Goal: Task Accomplishment & Management: Manage account settings

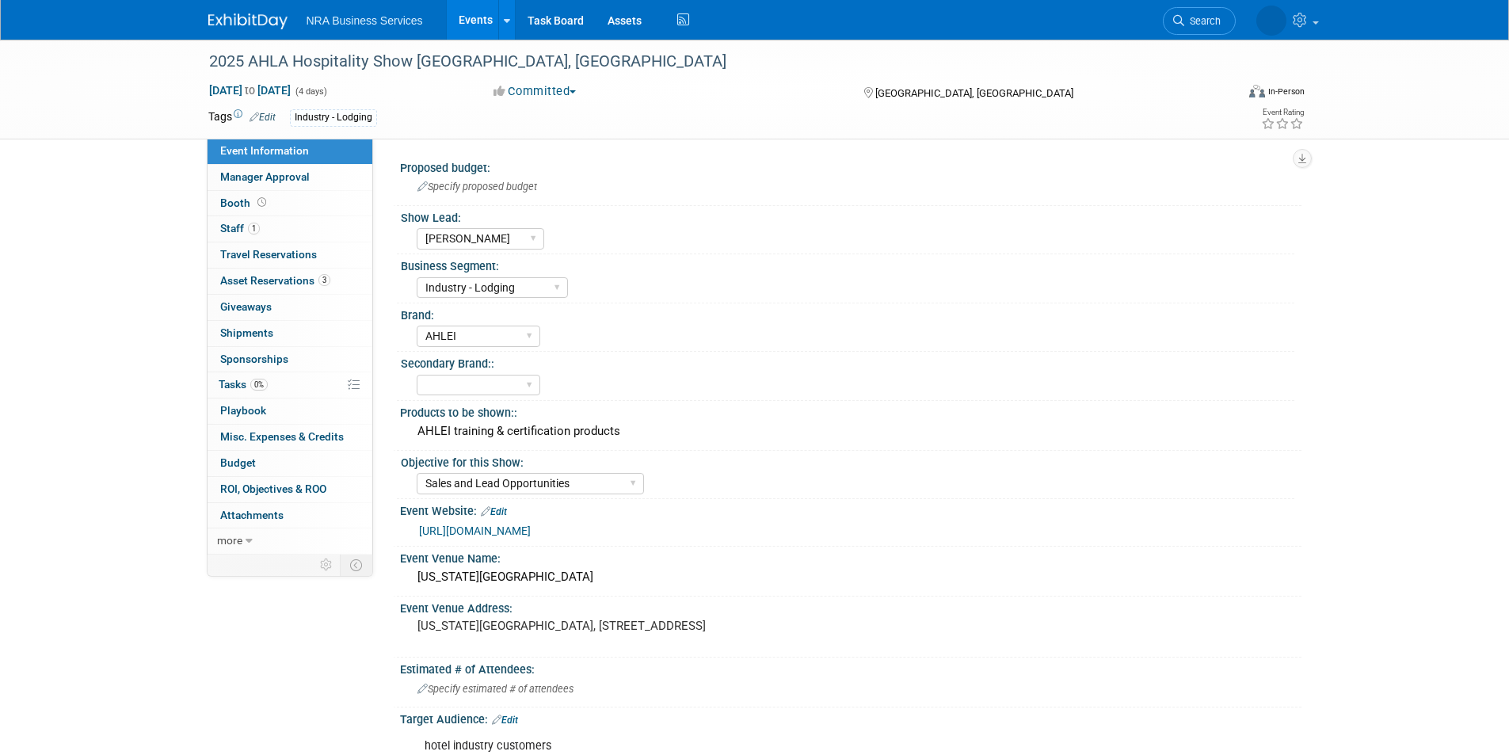
select select "[PERSON_NAME]"
select select "Industry - Lodging"
select select "AHLEI"
select select "Sales and Lead Opportunities"
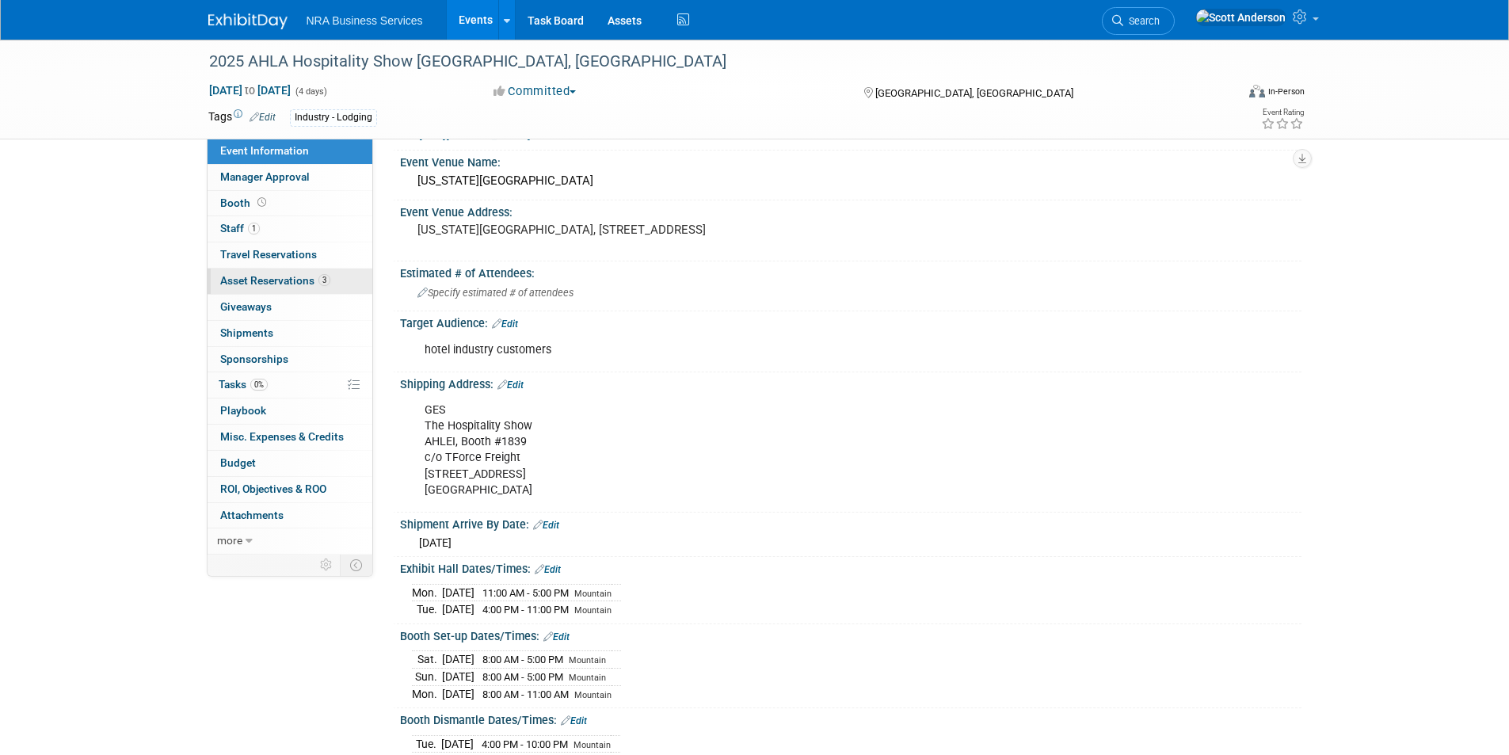
click at [285, 274] on span "Asset Reservations 3" at bounding box center [275, 280] width 110 height 13
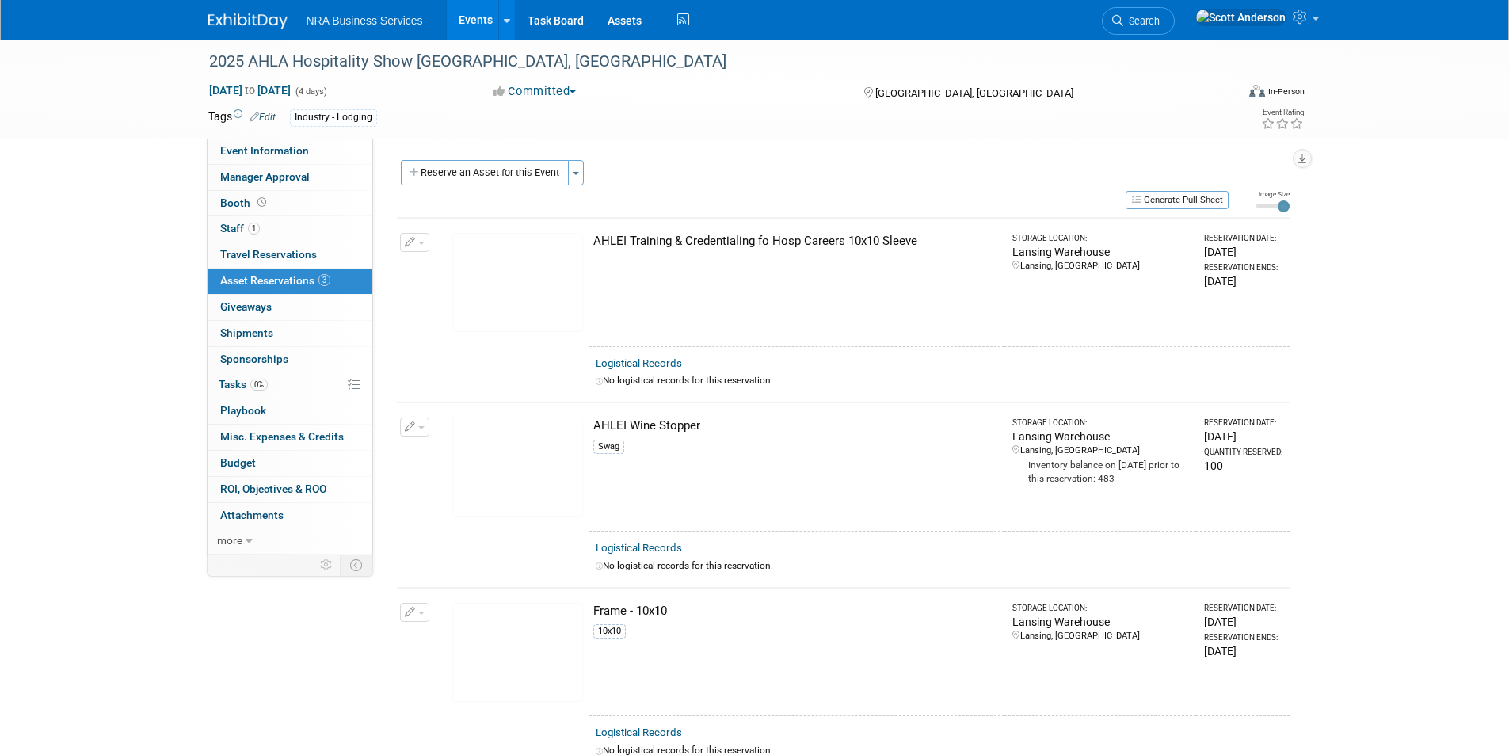
click at [261, 16] on img at bounding box center [247, 21] width 79 height 16
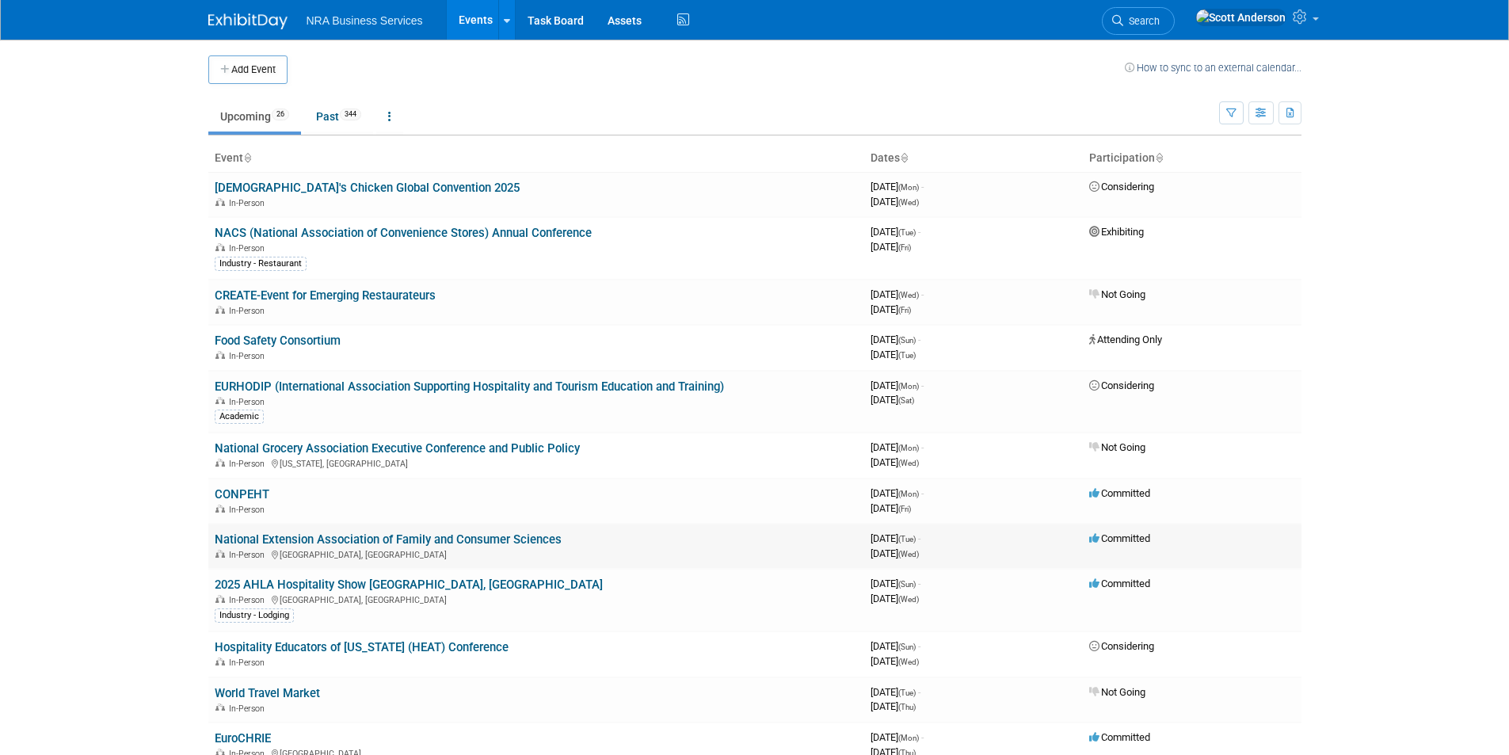
click at [316, 538] on link "National Extension Association of Family and Consumer Sciences" at bounding box center [388, 539] width 347 height 14
click at [383, 542] on link "National Extension Association of Family and Consumer Sciences" at bounding box center [388, 539] width 347 height 14
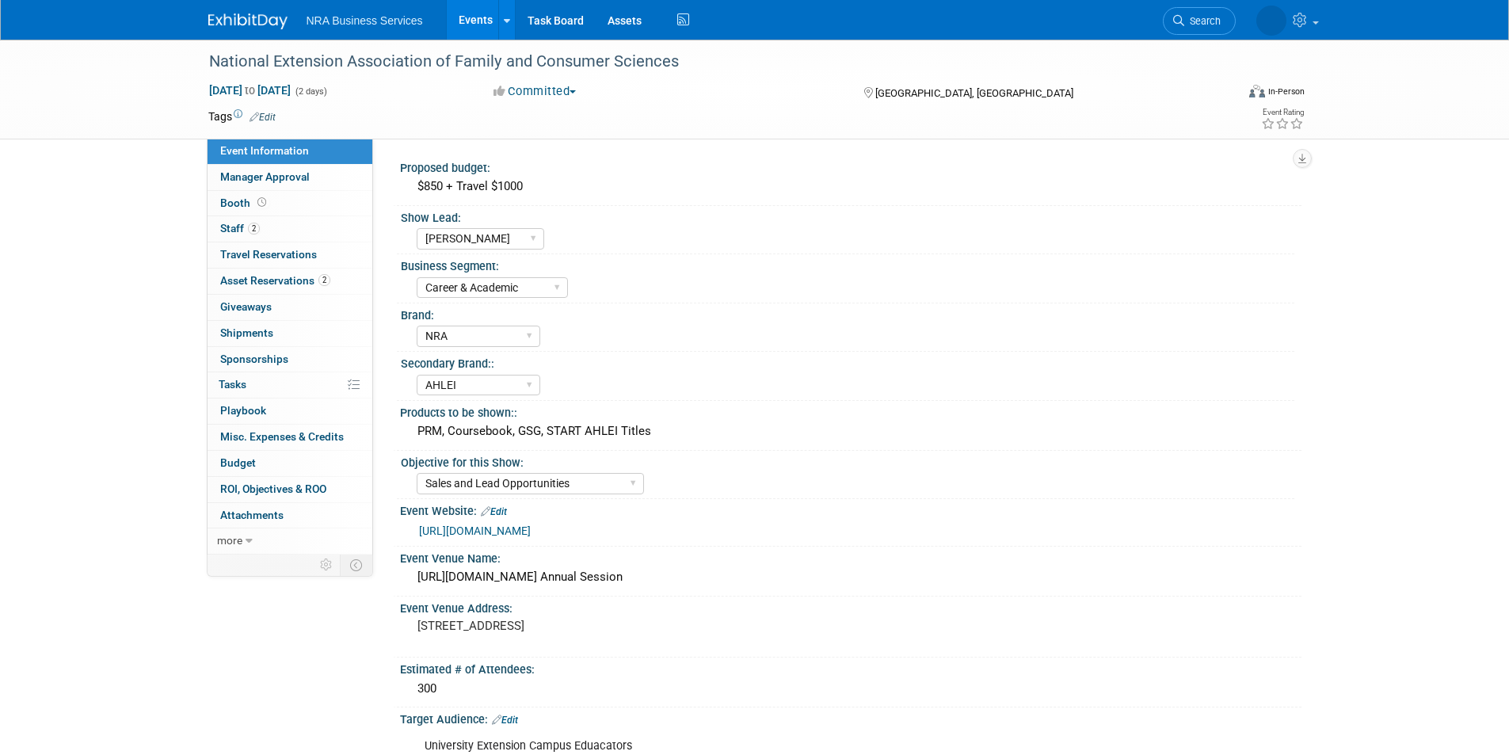
select select "[PERSON_NAME]"
select select "Career & Academic"
select select "NRA"
select select "AHLEI"
select select "Sales and Lead Opportunities"
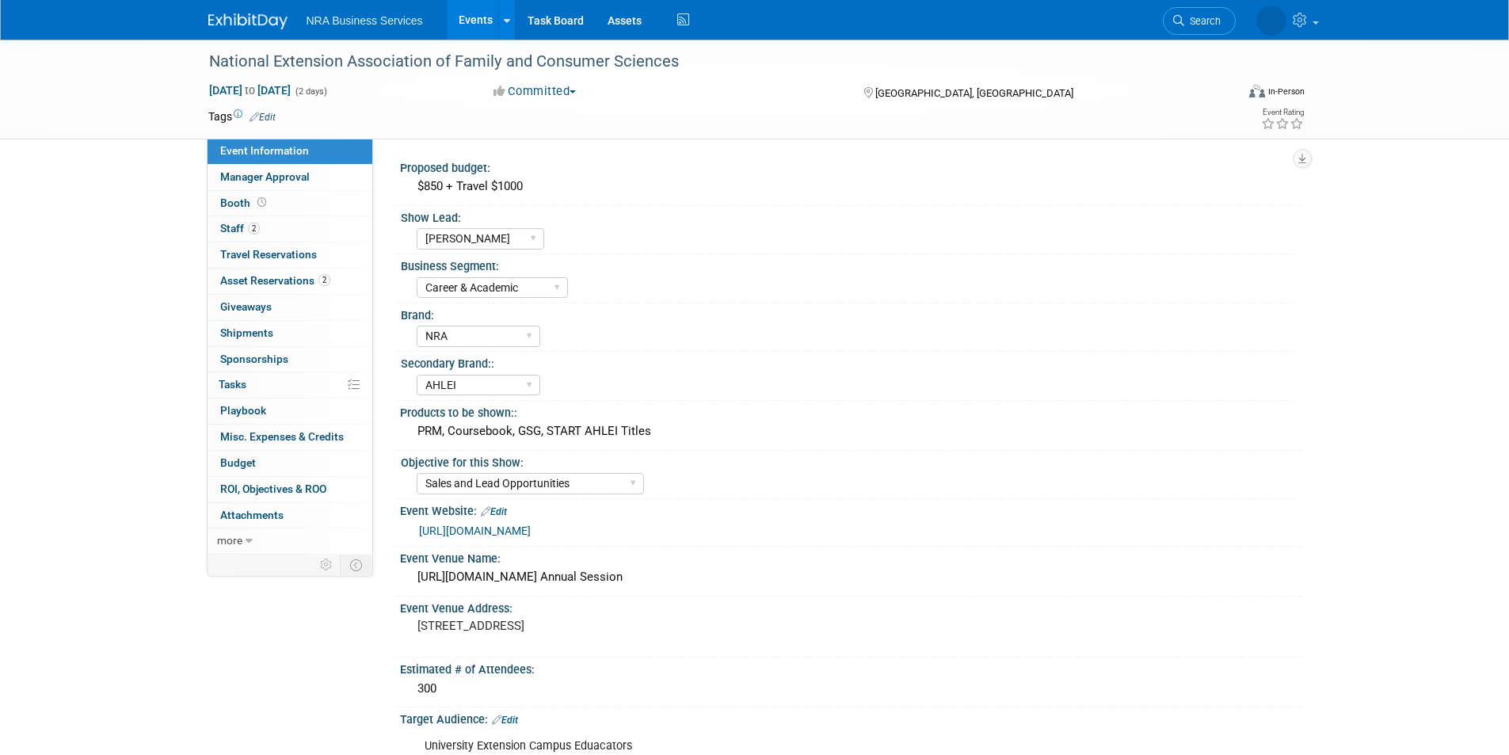
select select "[PERSON_NAME]"
select select "Career & Academic"
select select "NRA"
select select "AHLEI"
select select "Sales and Lead Opportunities"
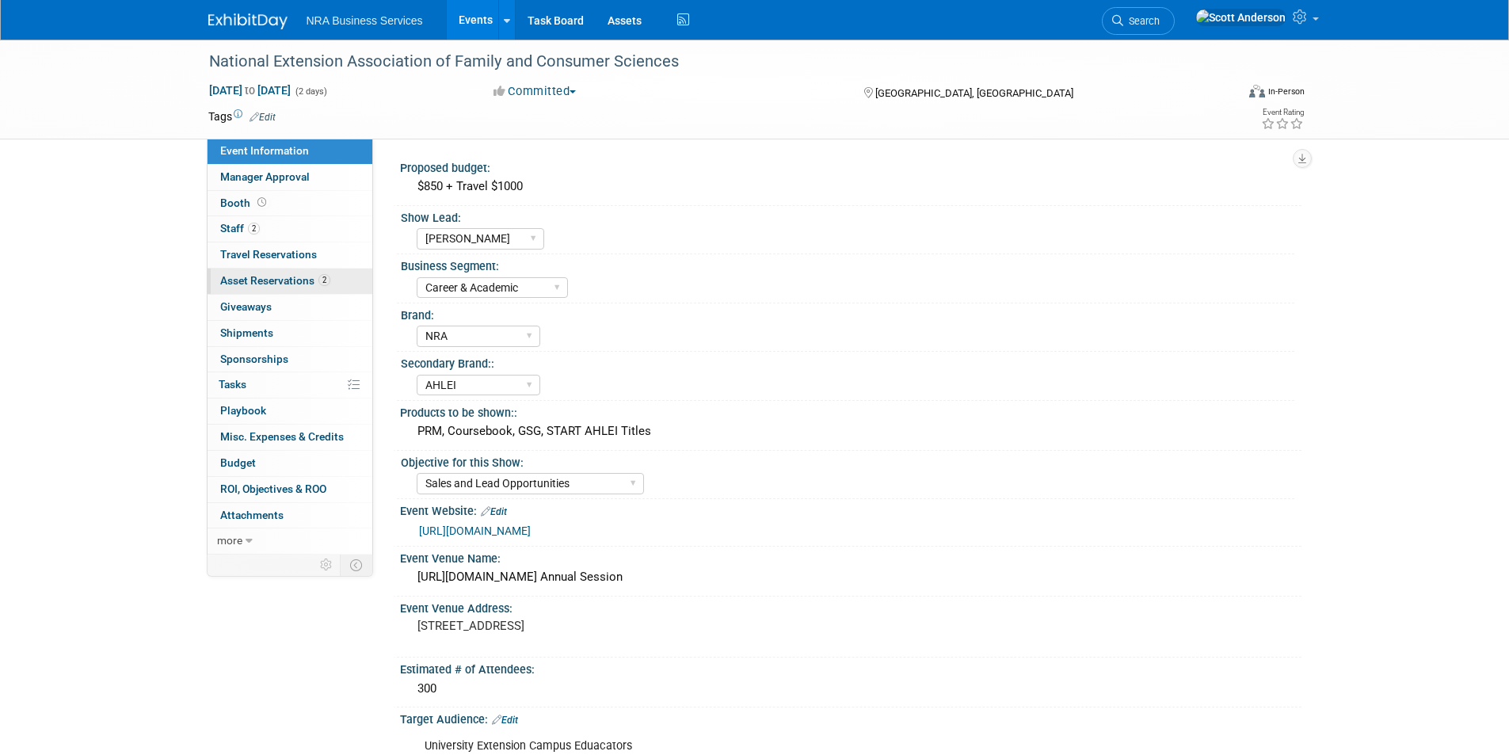
click at [293, 277] on span "Asset Reservations 2" at bounding box center [275, 280] width 110 height 13
